Goal: Navigation & Orientation: Go to known website

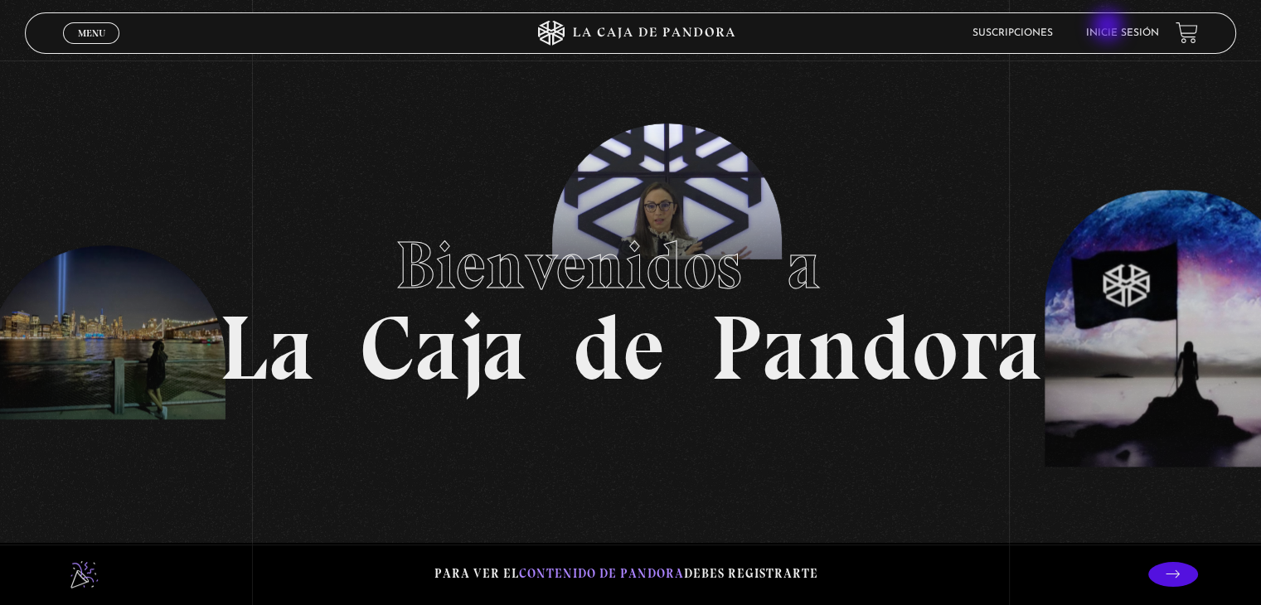
click at [1109, 27] on li "Inicie sesión" at bounding box center [1122, 33] width 73 height 26
click at [1109, 30] on link "Inicie sesión" at bounding box center [1122, 33] width 73 height 10
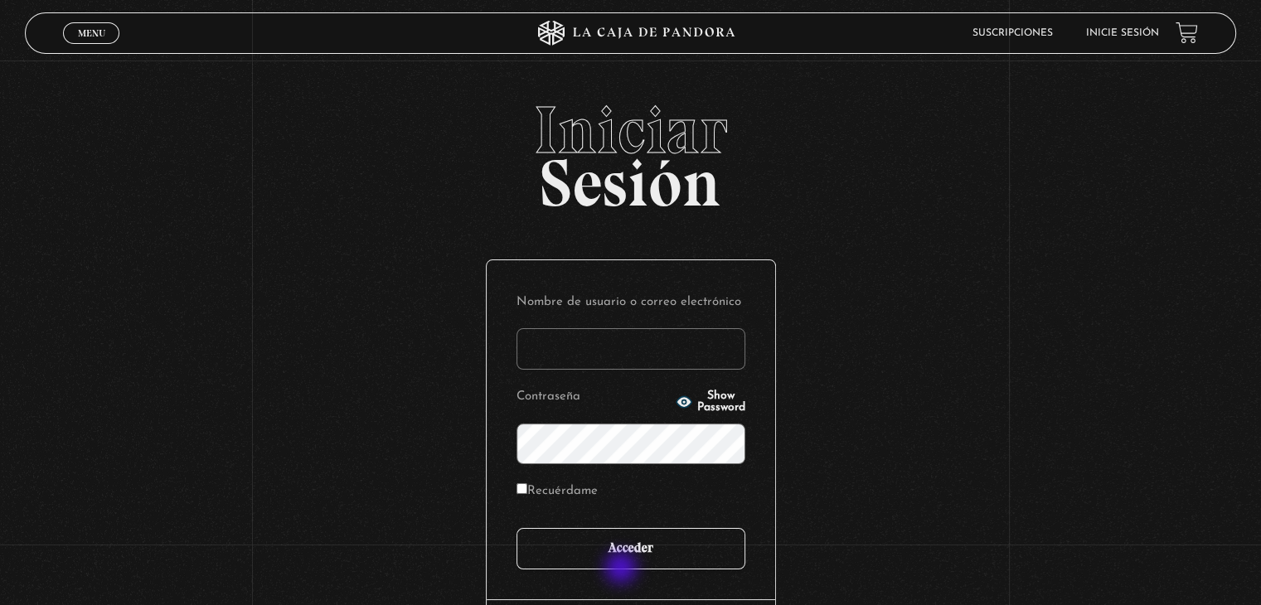
type input "[EMAIL_ADDRESS][DOMAIN_NAME]"
click at [623, 560] on input "Acceder" at bounding box center [630, 548] width 229 height 41
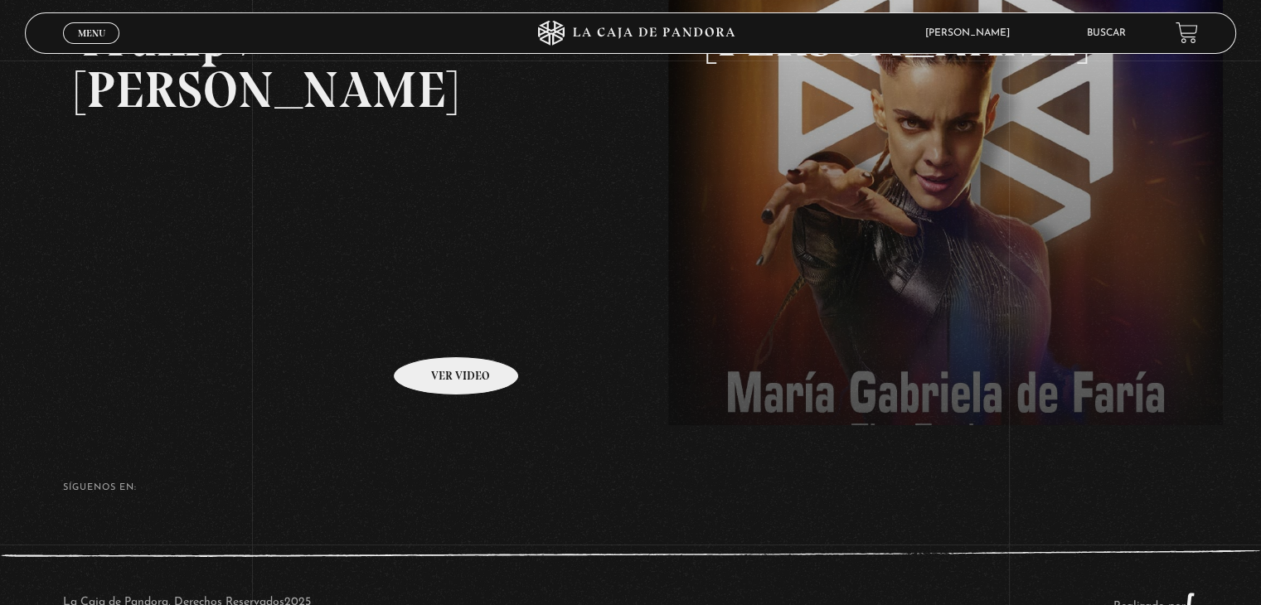
scroll to position [375, 0]
